Goal: Information Seeking & Learning: Learn about a topic

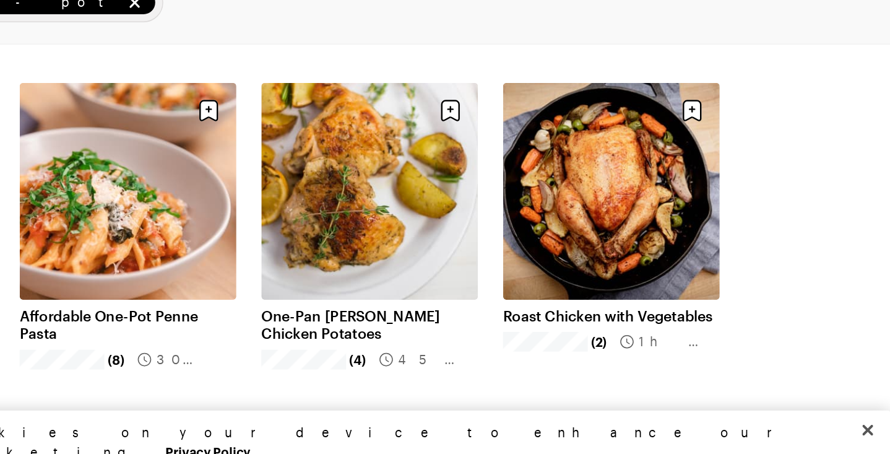
scroll to position [60, 0]
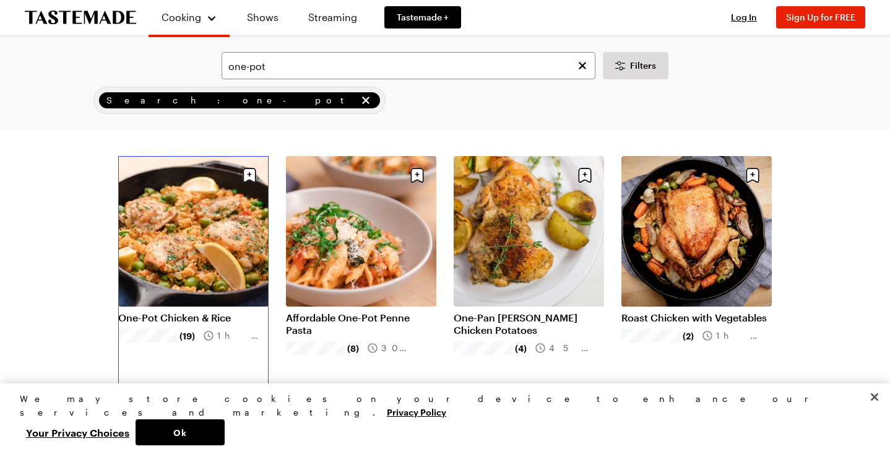
click at [169, 311] on link "One-Pot Chicken & Rice" at bounding box center [193, 317] width 150 height 12
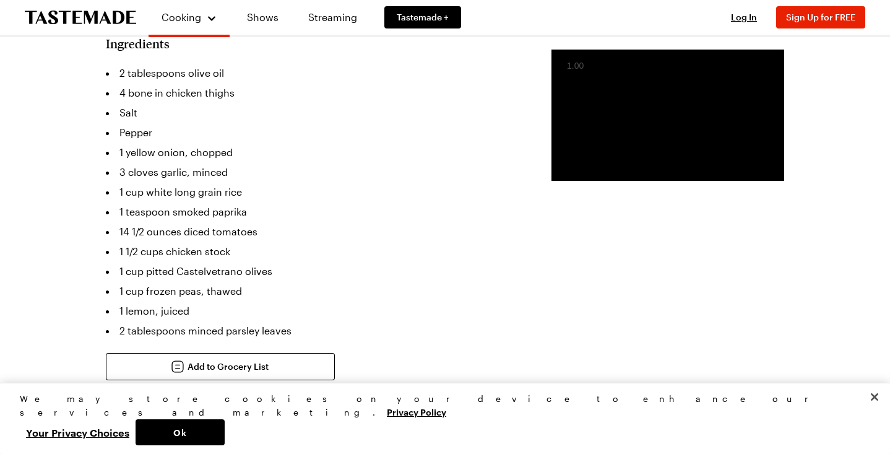
scroll to position [410, 0]
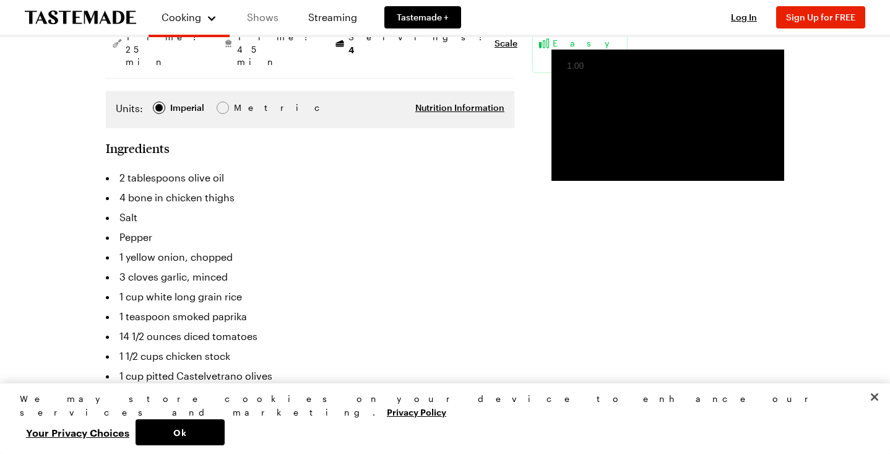
click at [261, 15] on link "Shows" at bounding box center [263, 17] width 56 height 35
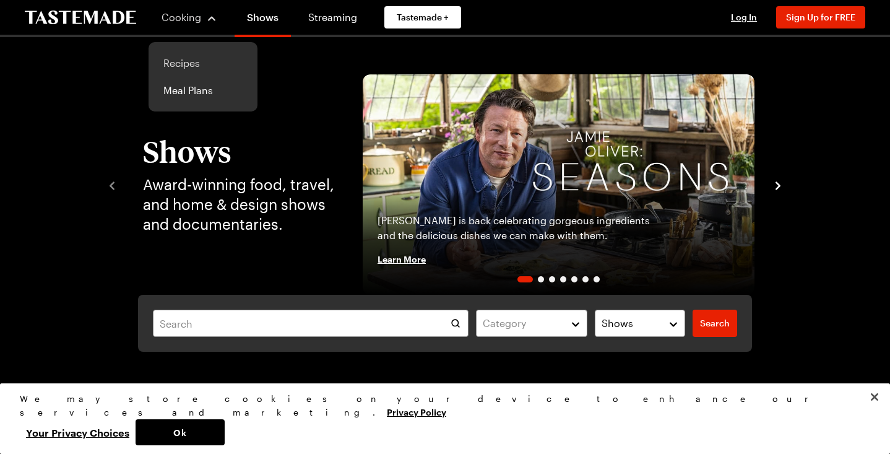
click at [181, 73] on link "Recipes" at bounding box center [203, 63] width 94 height 27
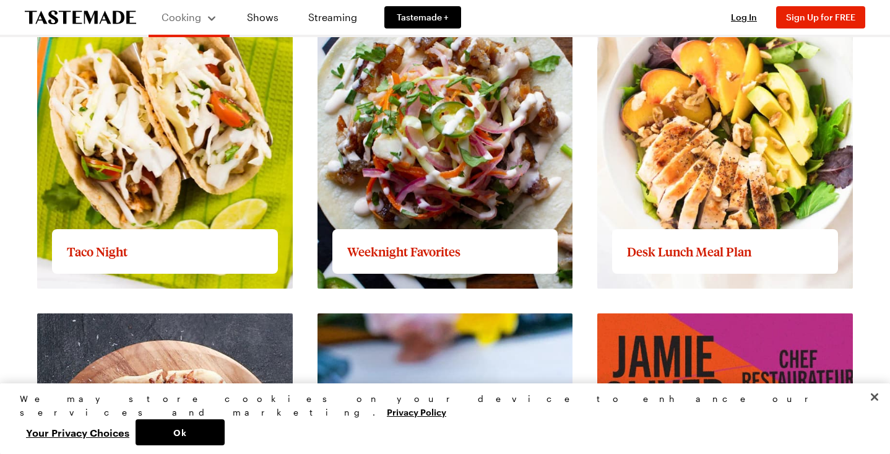
scroll to position [1657, 0]
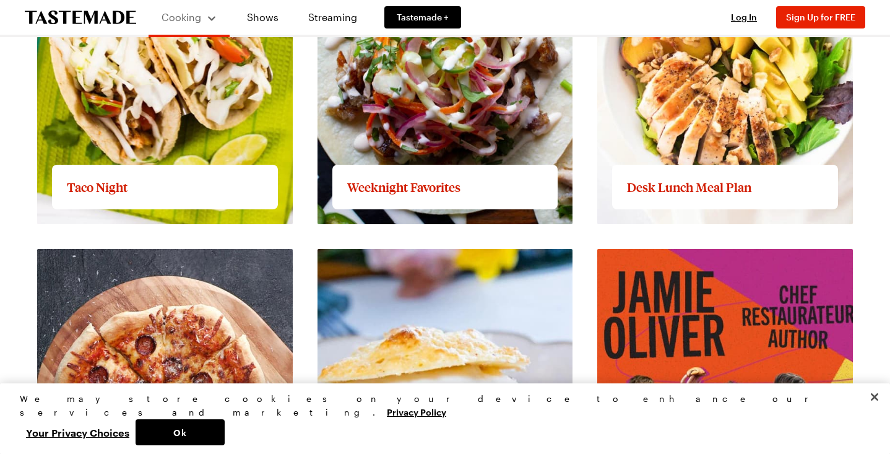
scroll to position [1713, 0]
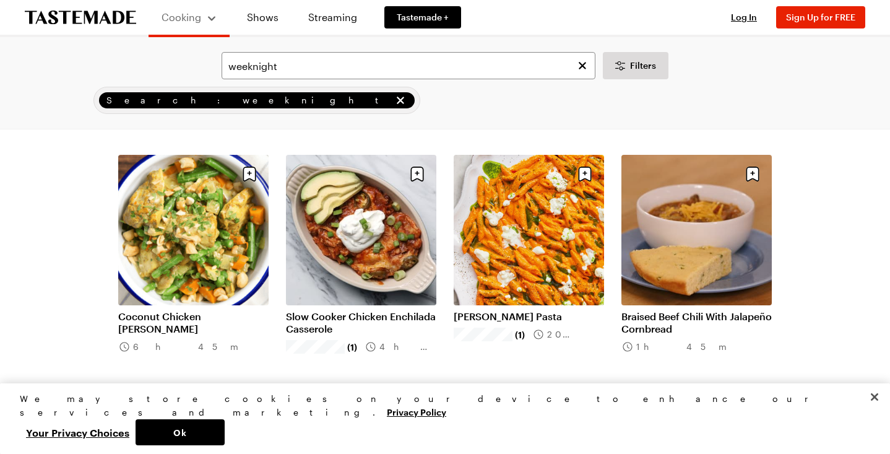
scroll to position [1096, 0]
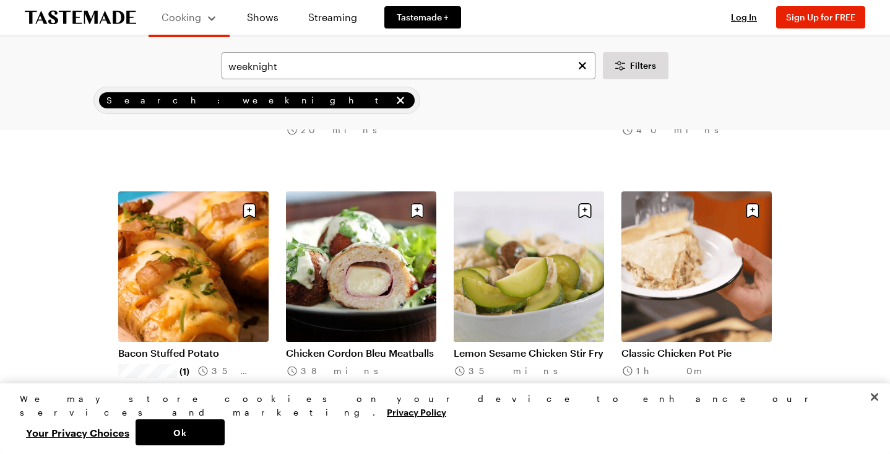
scroll to position [2559, 0]
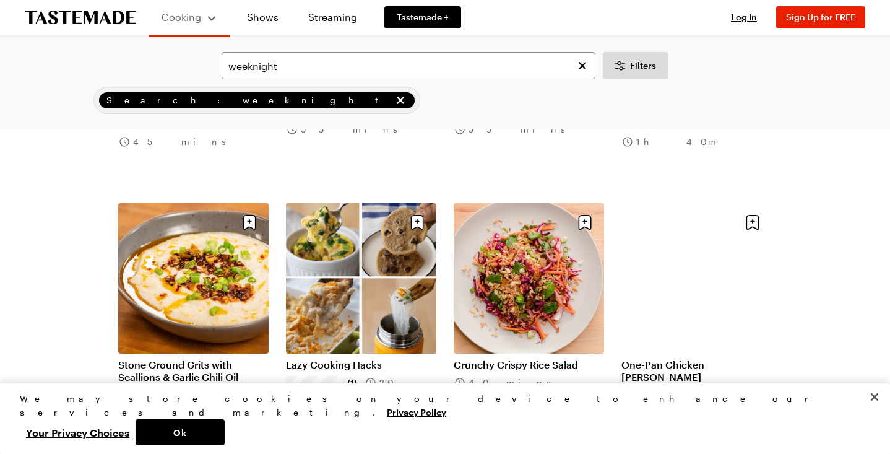
scroll to position [4321, 0]
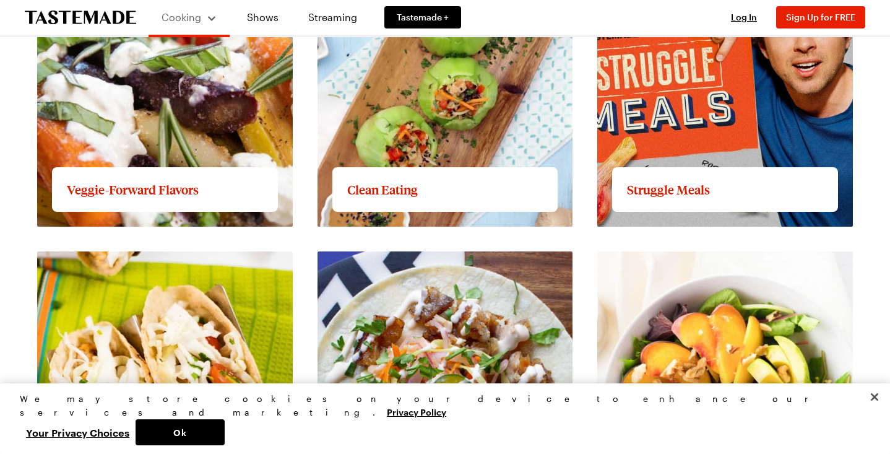
scroll to position [1344, 0]
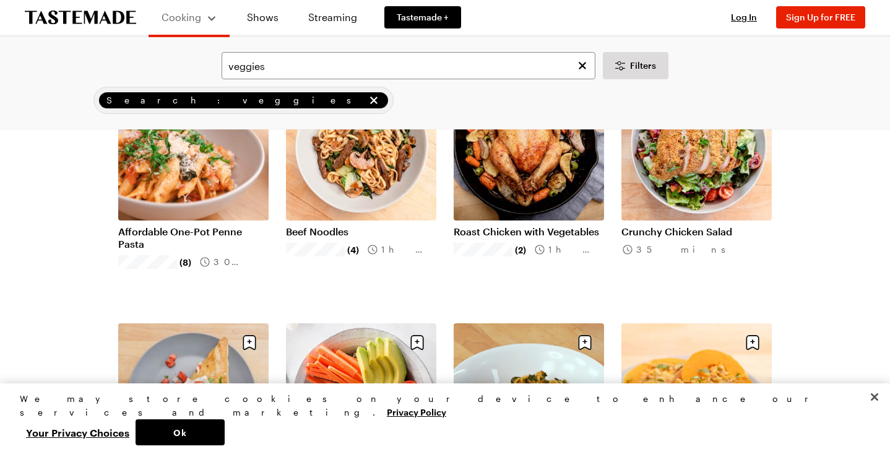
scroll to position [142, 0]
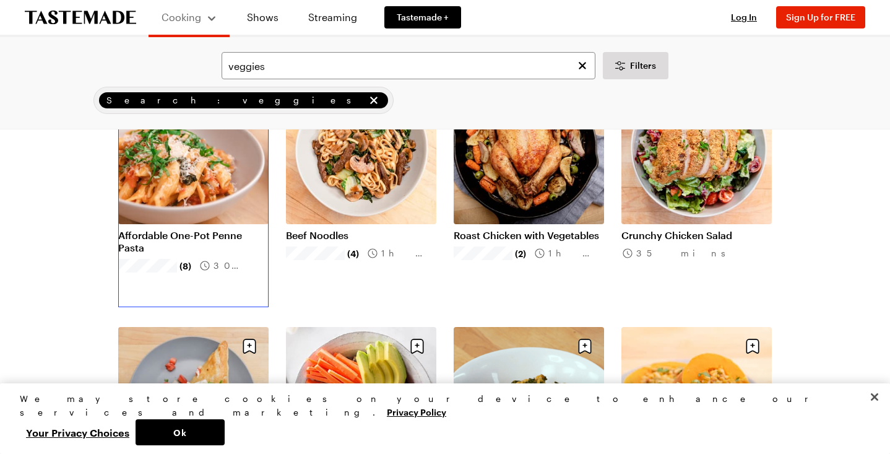
click at [203, 229] on link "Affordable One-Pot Penne Pasta" at bounding box center [193, 241] width 150 height 25
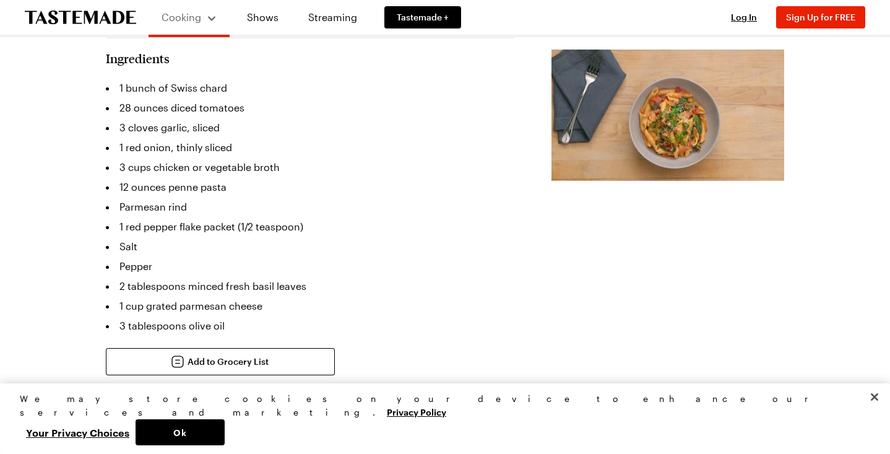
scroll to position [393, 0]
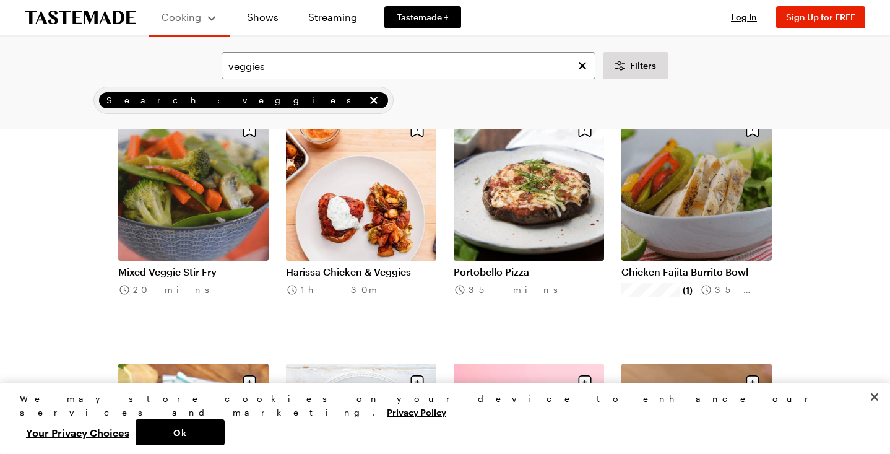
scroll to position [866, 0]
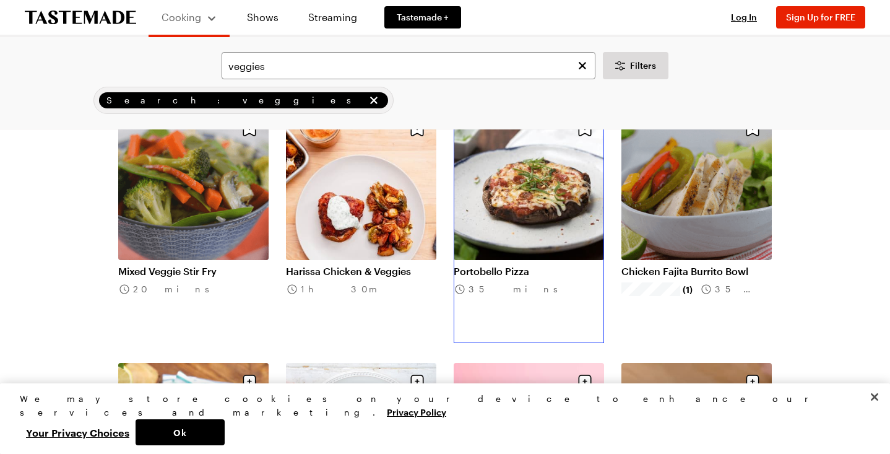
click at [557, 265] on link "Portobello Pizza" at bounding box center [529, 271] width 150 height 12
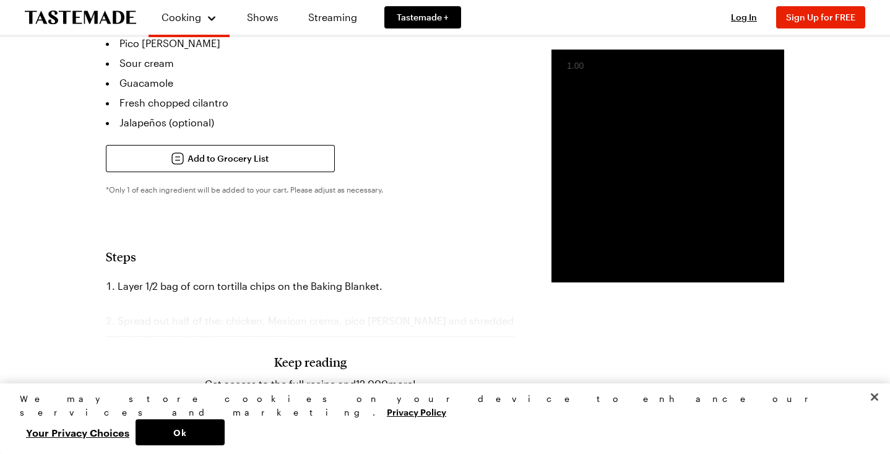
scroll to position [684, 0]
